Goal: Complete application form

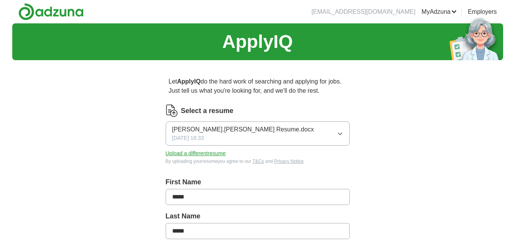
click at [233, 135] on div "[PERSON_NAME].[PERSON_NAME] Resume.docx [DATE] 18:33" at bounding box center [243, 133] width 142 height 17
click at [221, 150] on button "Upload a different resume" at bounding box center [196, 154] width 60 height 8
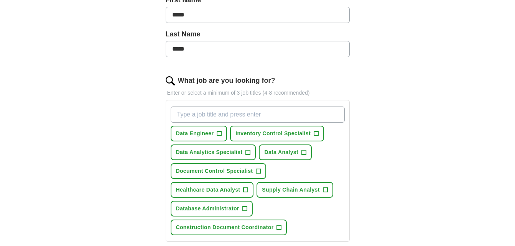
scroll to position [229, 0]
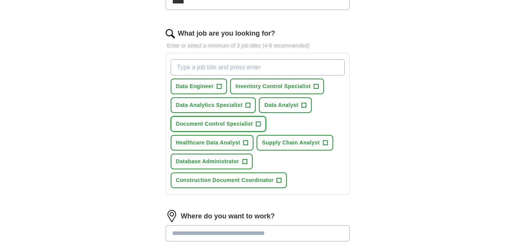
click at [222, 127] on span "Document Control Specialist" at bounding box center [214, 124] width 77 height 8
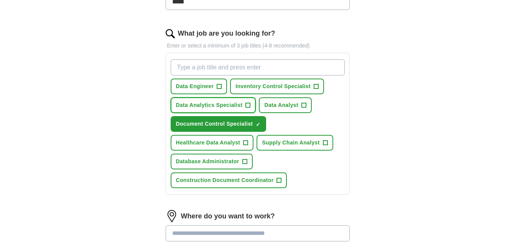
click at [223, 103] on span "Data Analytics Specialist" at bounding box center [209, 105] width 67 height 8
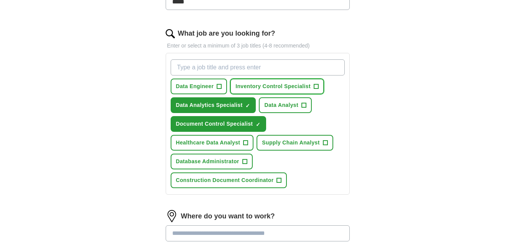
click at [265, 88] on span "Inventory Control Specialist" at bounding box center [273, 86] width 75 height 8
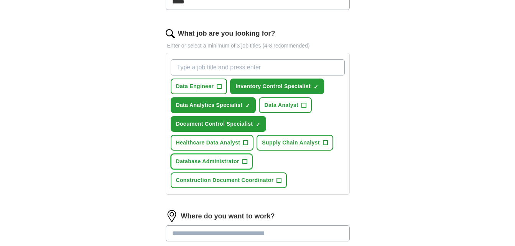
click at [243, 155] on button "Database Administrator +" at bounding box center [212, 162] width 82 height 16
click at [243, 155] on button "Database Administrator ✓ ×" at bounding box center [212, 162] width 82 height 16
click at [243, 155] on button "Database Administrator +" at bounding box center [212, 162] width 82 height 16
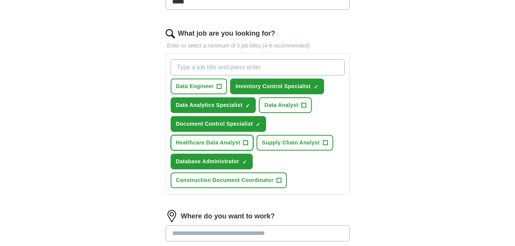
click at [241, 139] on button "Healthcare Data Analyst +" at bounding box center [212, 143] width 83 height 16
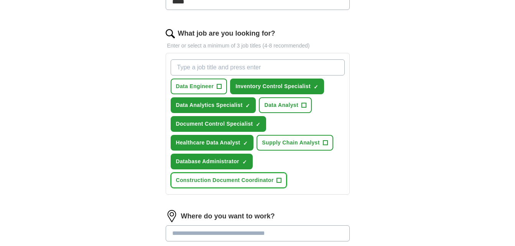
click at [226, 185] on button "Construction Document Coordinator +" at bounding box center [229, 181] width 117 height 16
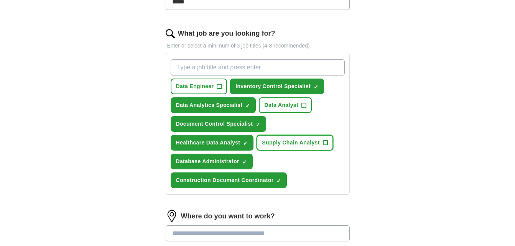
click at [298, 145] on span "Supply Chain Analyst" at bounding box center [291, 143] width 58 height 8
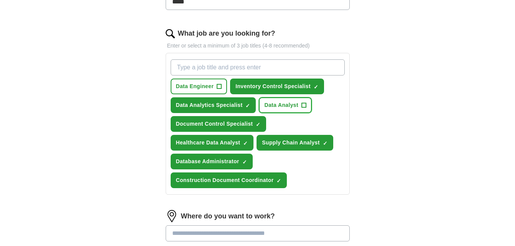
click at [292, 101] on span "Data Analyst" at bounding box center [281, 105] width 34 height 8
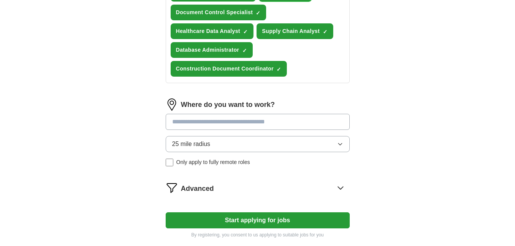
scroll to position [341, 0]
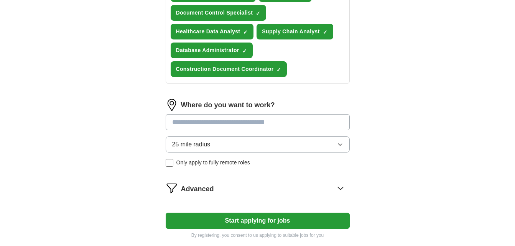
click at [238, 125] on input at bounding box center [258, 122] width 184 height 16
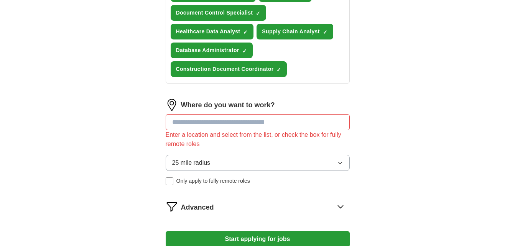
click at [235, 148] on div "Where do you want to work? Enter a location and select from the list, or check …" at bounding box center [258, 145] width 184 height 92
click at [226, 119] on input at bounding box center [258, 122] width 184 height 16
type input "*****"
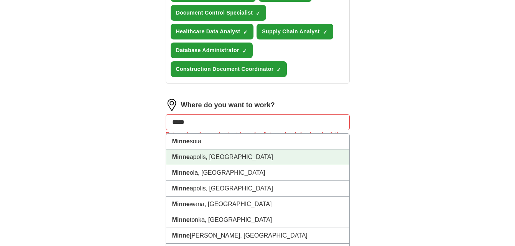
click at [208, 160] on li "[PERSON_NAME], [GEOGRAPHIC_DATA]" at bounding box center [257, 158] width 183 height 16
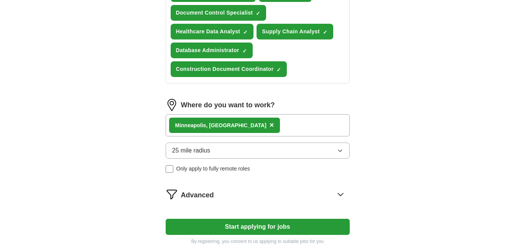
click at [205, 154] on span "25 mile radius" at bounding box center [191, 150] width 38 height 9
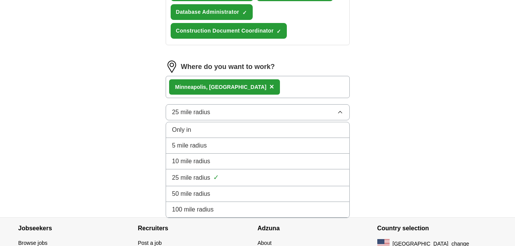
scroll to position [379, 0]
click at [199, 188] on li "50 mile radius" at bounding box center [257, 194] width 183 height 16
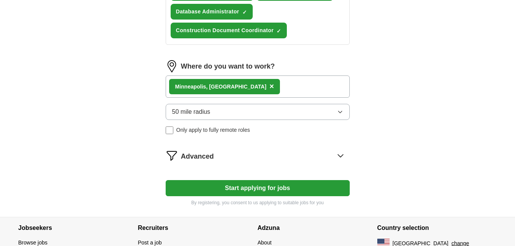
click at [238, 157] on div "Advanced" at bounding box center [265, 156] width 169 height 12
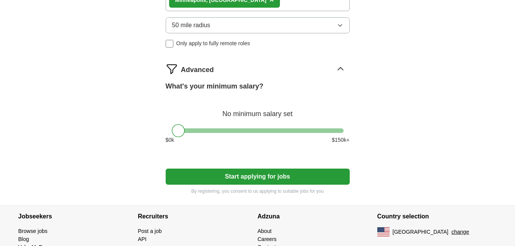
scroll to position [467, 0]
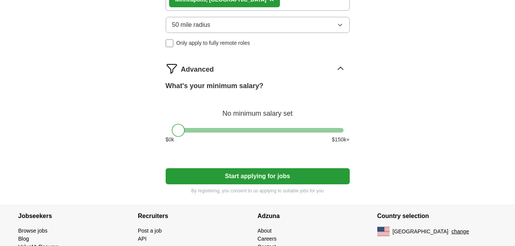
click at [215, 174] on button "Start applying for jobs" at bounding box center [258, 176] width 184 height 16
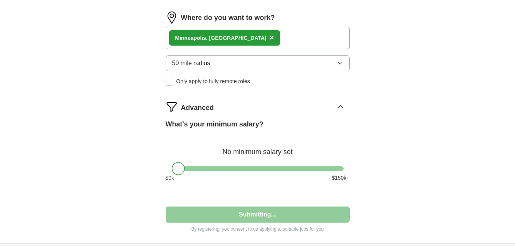
select select "**"
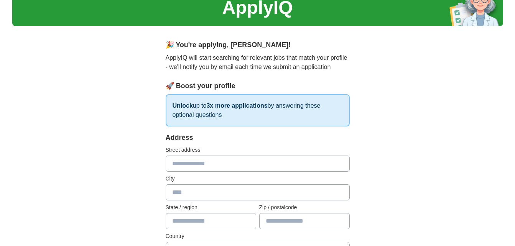
scroll to position [35, 0]
click at [227, 171] on input "text" at bounding box center [258, 163] width 184 height 16
type input "**********"
type input "*********"
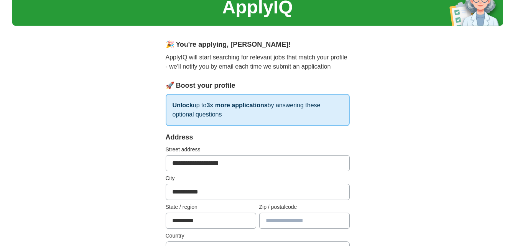
type input "*****"
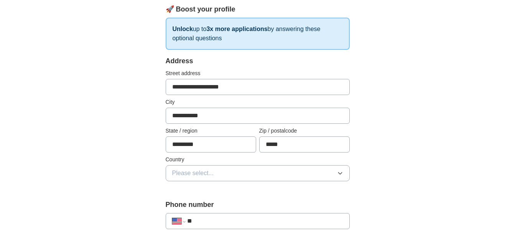
scroll to position [112, 0]
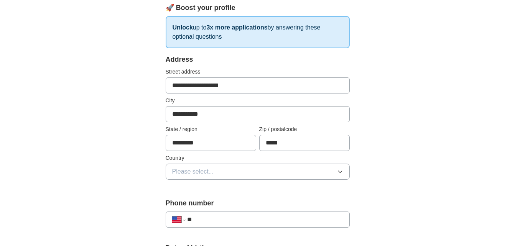
click at [221, 164] on button "Please select..." at bounding box center [258, 172] width 184 height 16
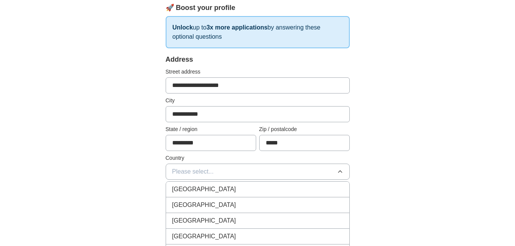
click at [209, 202] on div "[GEOGRAPHIC_DATA]" at bounding box center [257, 205] width 171 height 9
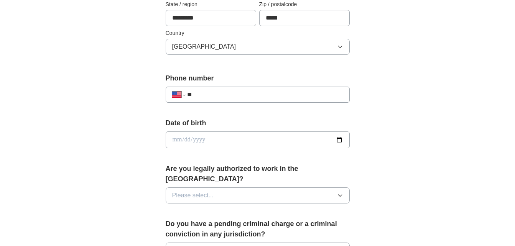
scroll to position [245, 0]
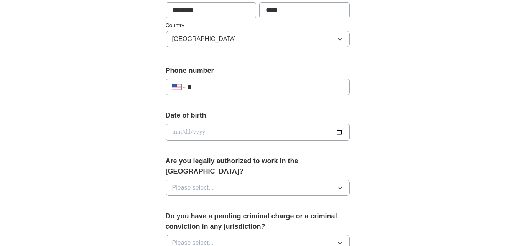
click at [243, 90] on input "**" at bounding box center [265, 86] width 156 height 9
type input "**********"
click at [224, 130] on input "date" at bounding box center [258, 132] width 184 height 17
type input "**********"
click at [215, 183] on button "Please select..." at bounding box center [258, 188] width 184 height 16
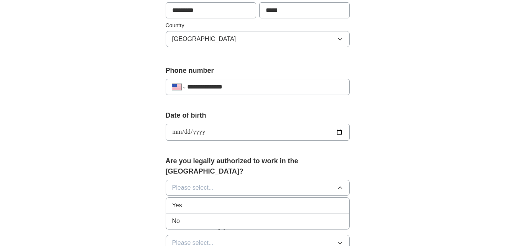
click at [210, 201] on div "Yes" at bounding box center [257, 205] width 171 height 9
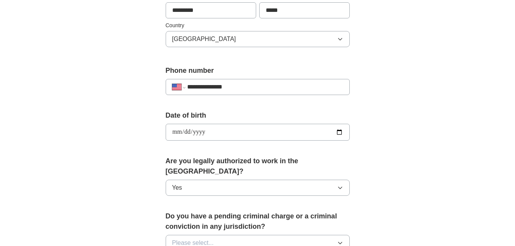
scroll to position [312, 0]
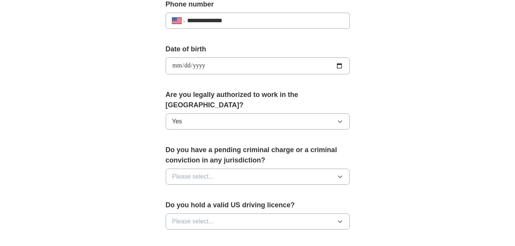
click at [223, 169] on button "Please select..." at bounding box center [258, 177] width 184 height 16
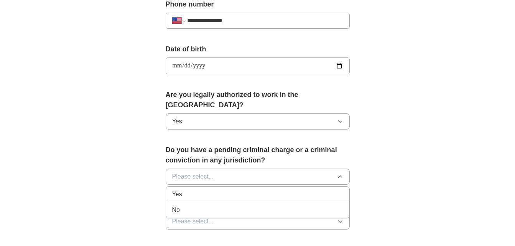
click at [209, 206] on div "No" at bounding box center [257, 210] width 171 height 9
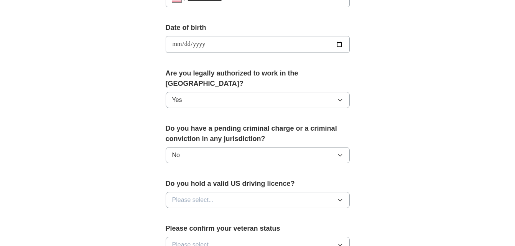
scroll to position [333, 0]
click at [213, 195] on span "Please select..." at bounding box center [193, 199] width 42 height 9
click at [210, 213] on div "Yes" at bounding box center [257, 217] width 171 height 9
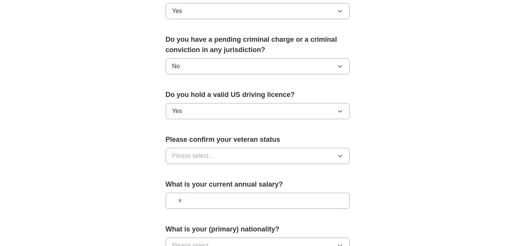
scroll to position [422, 0]
click at [221, 151] on button "Please select..." at bounding box center [258, 156] width 184 height 16
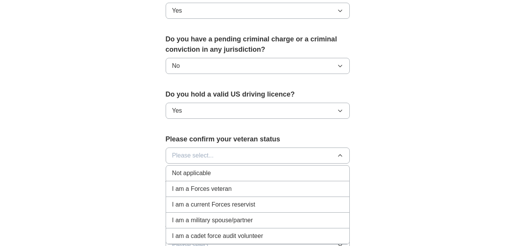
scroll to position [490, 0]
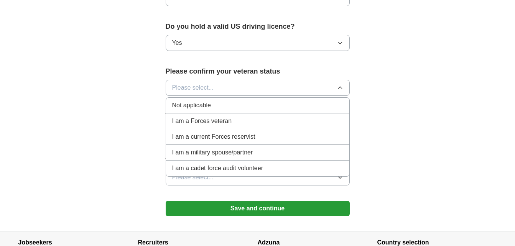
click at [227, 101] on div "Not applicable" at bounding box center [257, 105] width 171 height 9
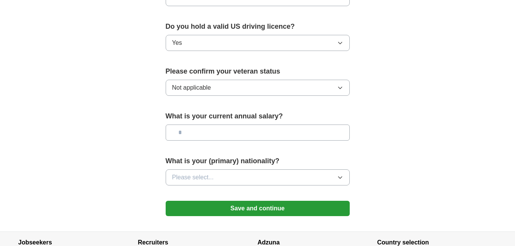
click at [208, 170] on button "Please select..." at bounding box center [258, 178] width 184 height 16
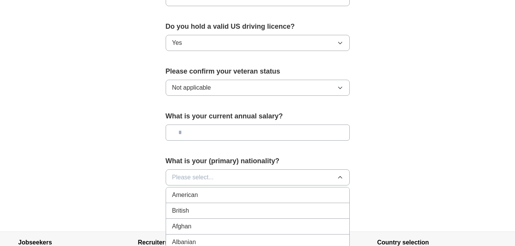
click at [201, 191] on div "American" at bounding box center [257, 195] width 171 height 9
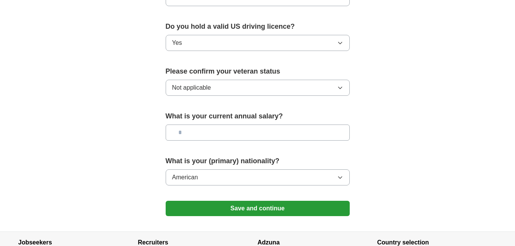
click at [198, 201] on button "Save and continue" at bounding box center [258, 208] width 184 height 15
